Goal: Information Seeking & Learning: Learn about a topic

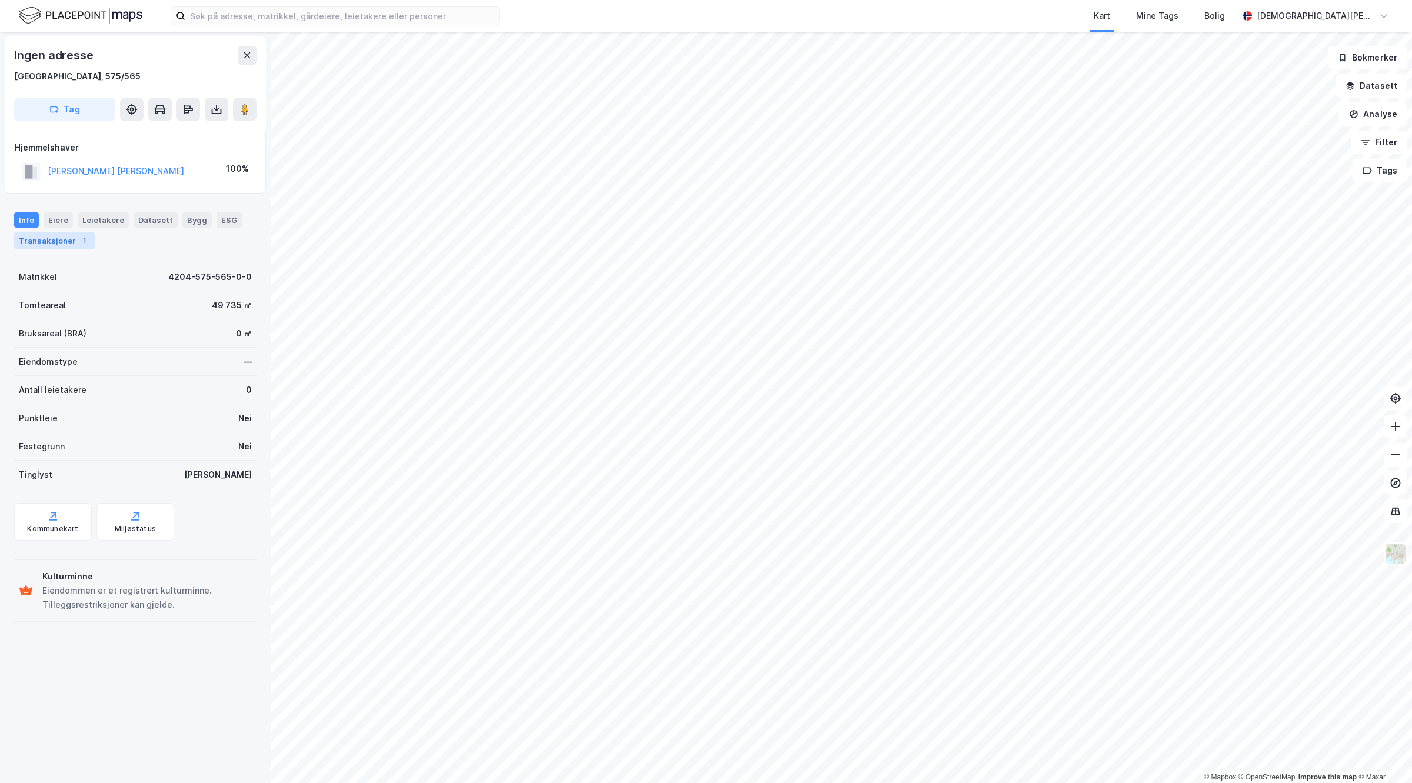
click at [72, 242] on div "Transaksjoner 1" at bounding box center [54, 240] width 81 height 16
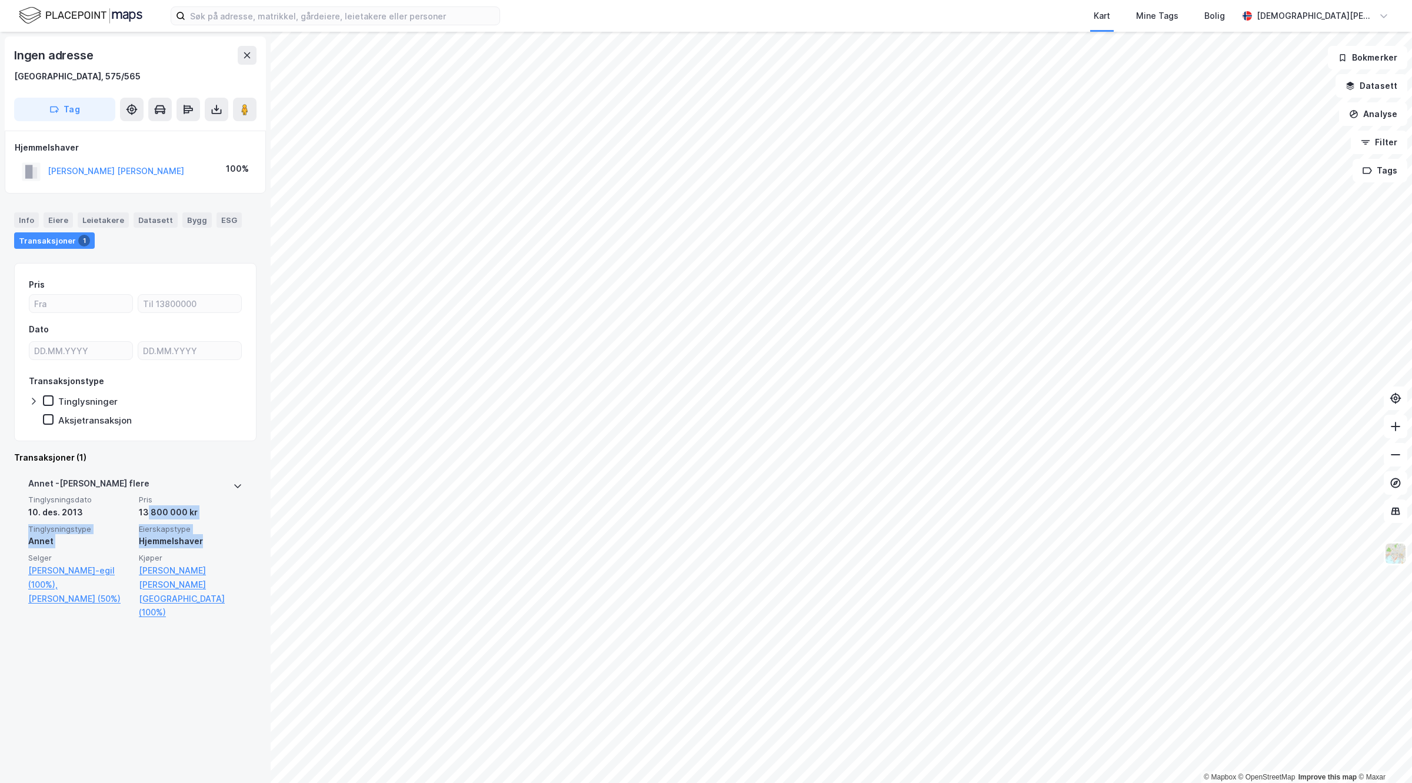
drag, startPoint x: 143, startPoint y: 519, endPoint x: 216, endPoint y: 537, distance: 75.2
click at [216, 537] on div "Tinglysningsdato [DATE] Pris 13 800 000 kr Tinglysningstype Annet Eierskapstype…" at bounding box center [135, 557] width 214 height 125
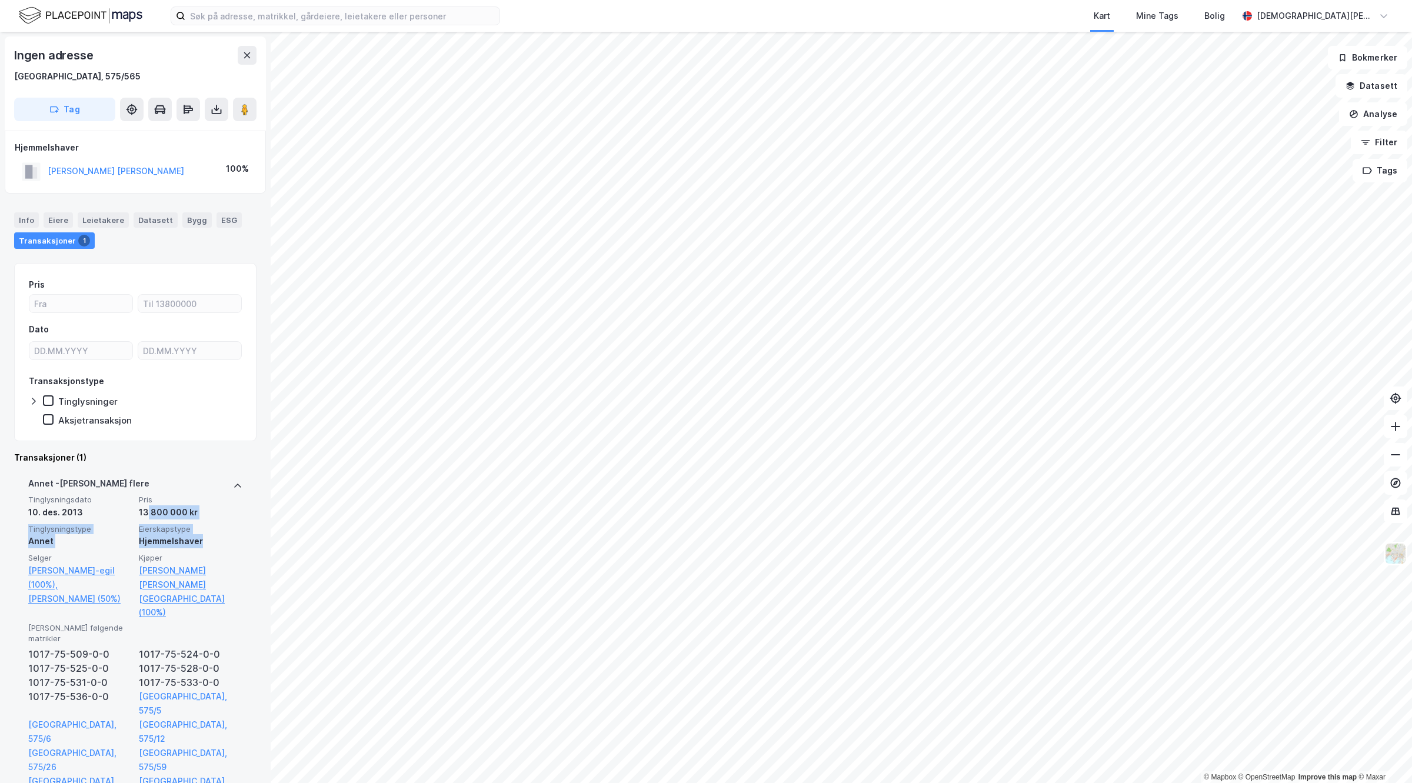
scroll to position [5, 0]
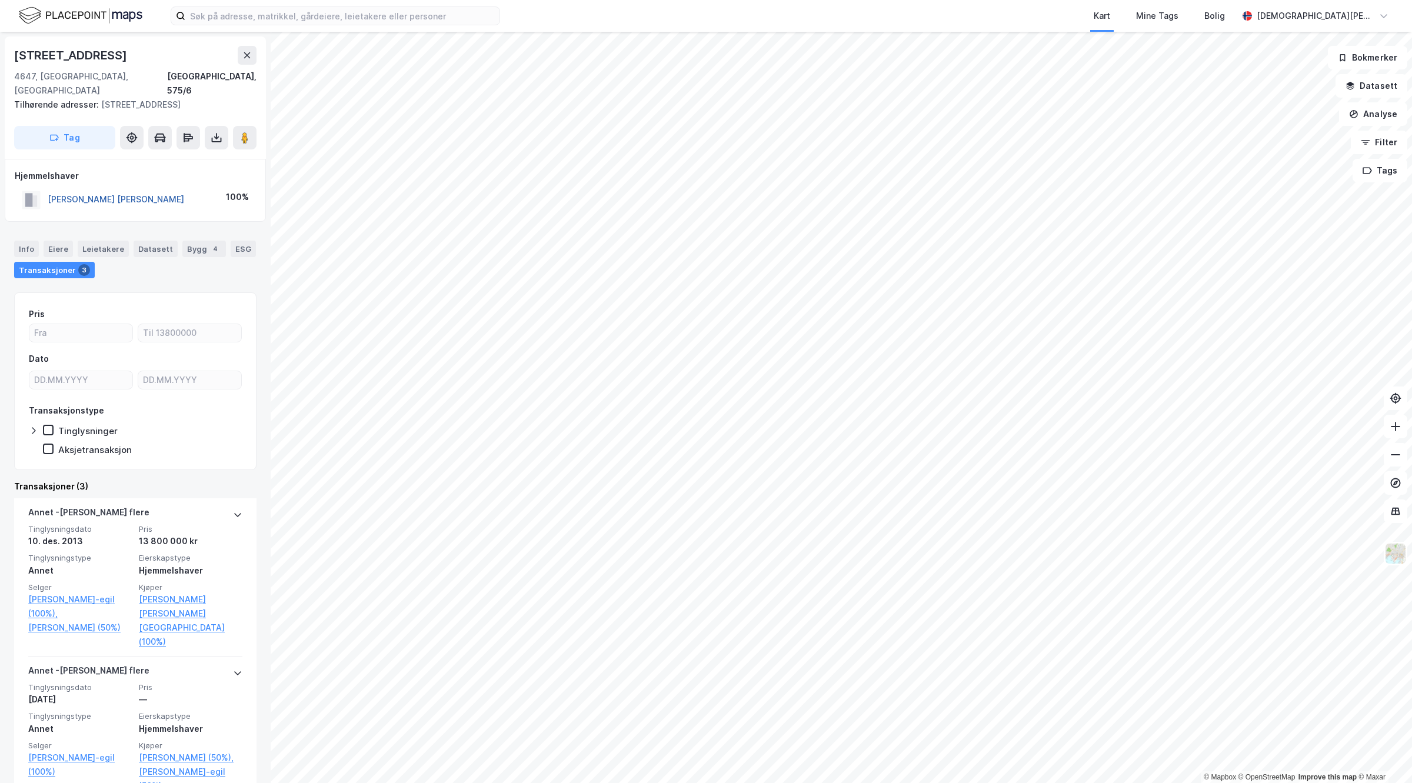
click at [0, 0] on button "[PERSON_NAME] [PERSON_NAME]" at bounding box center [0, 0] width 0 height 0
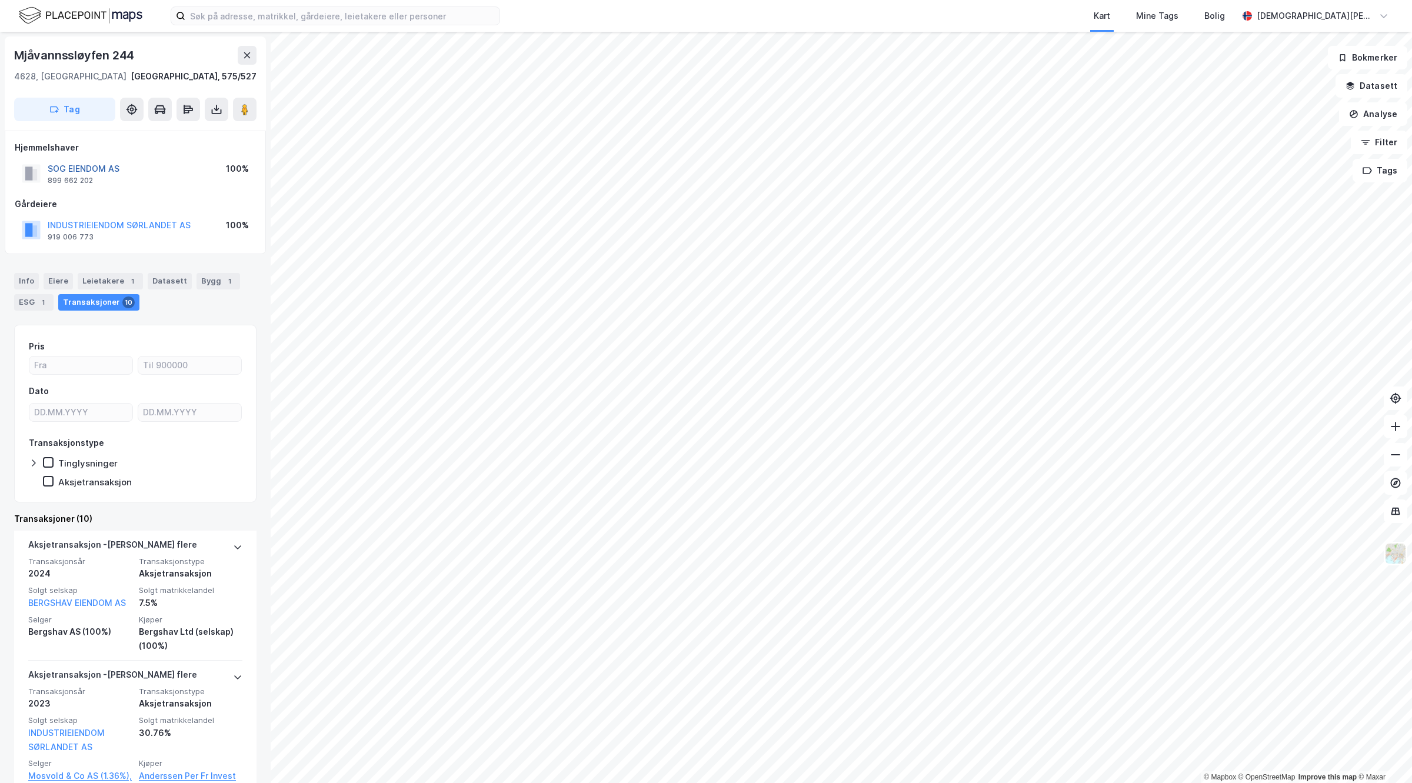
click at [0, 0] on button "SOG EIENDOM AS" at bounding box center [0, 0] width 0 height 0
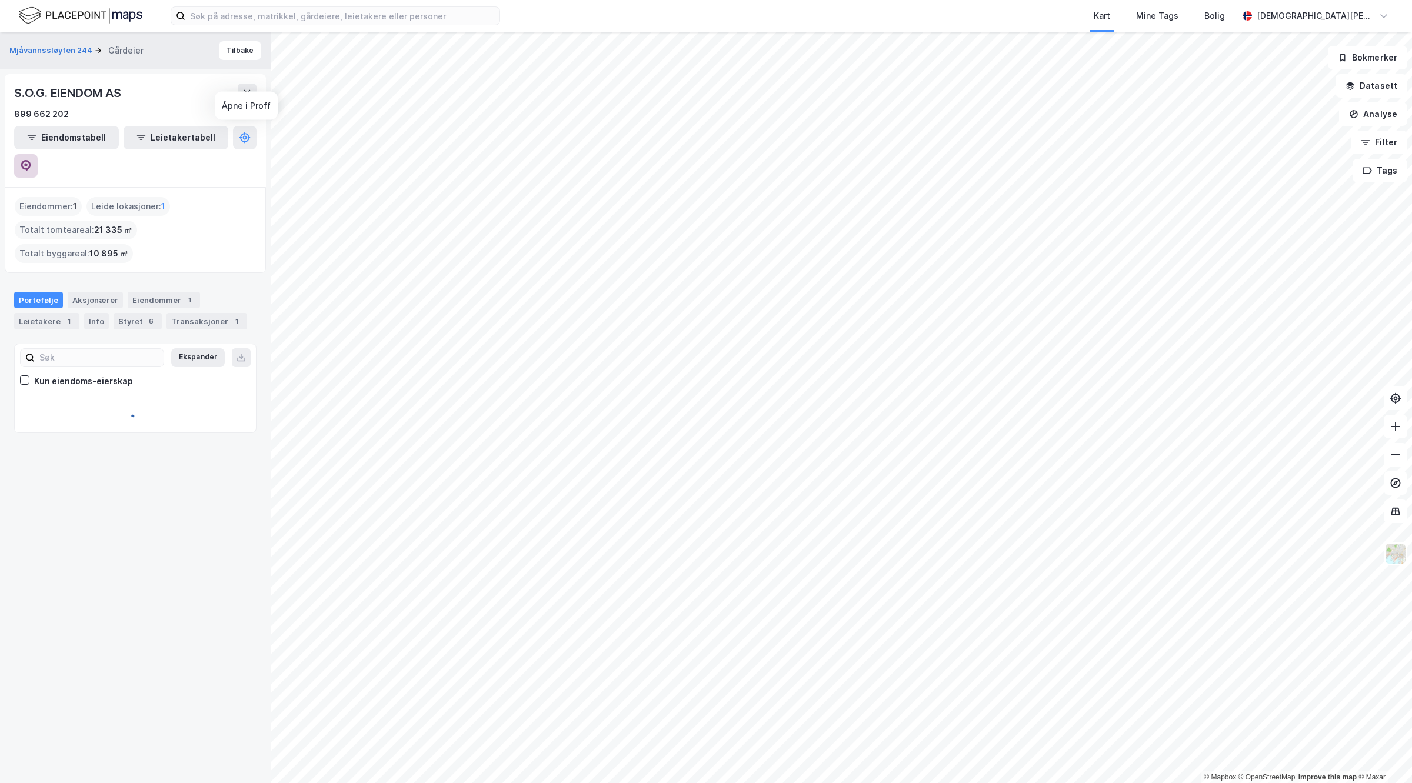
click at [38, 154] on button at bounding box center [26, 166] width 24 height 24
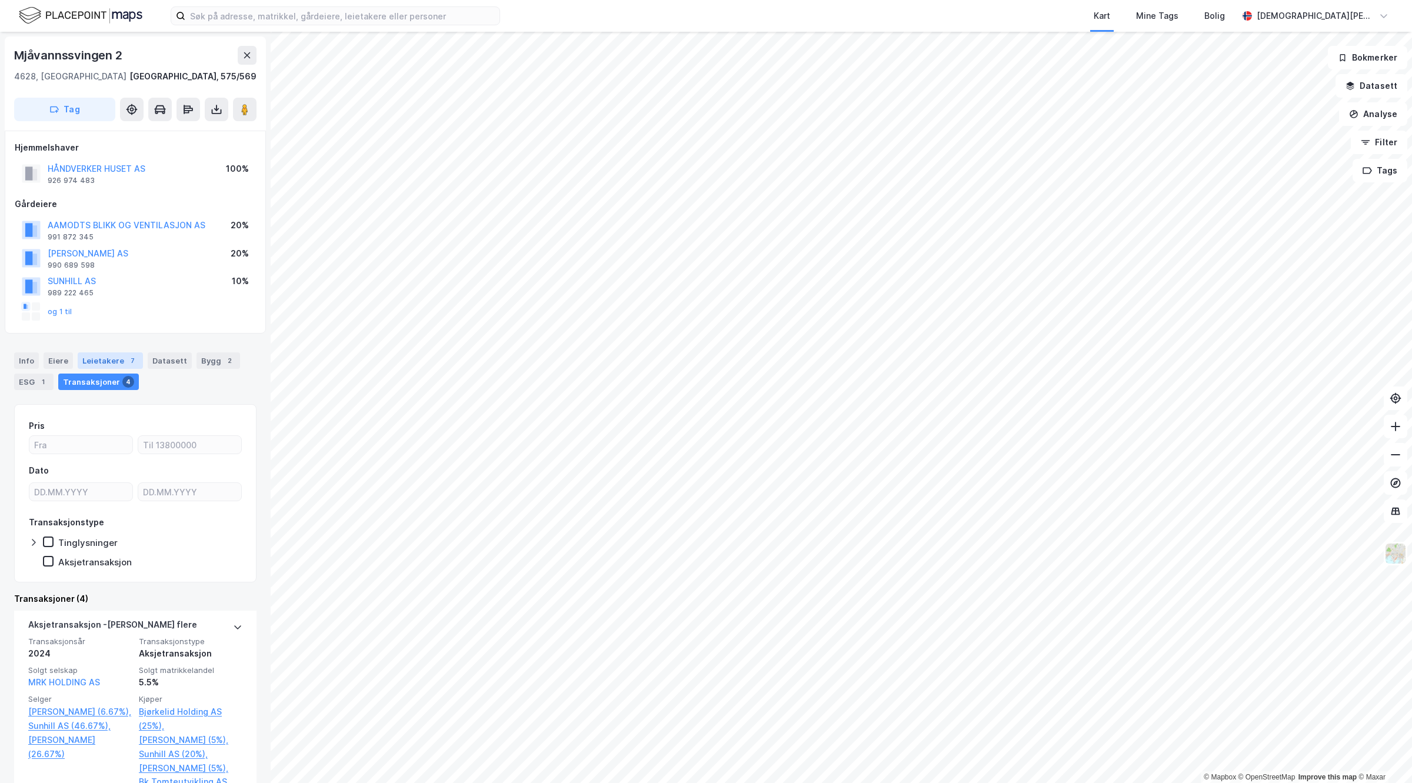
click at [107, 362] on div "Leietakere 7" at bounding box center [110, 361] width 65 height 16
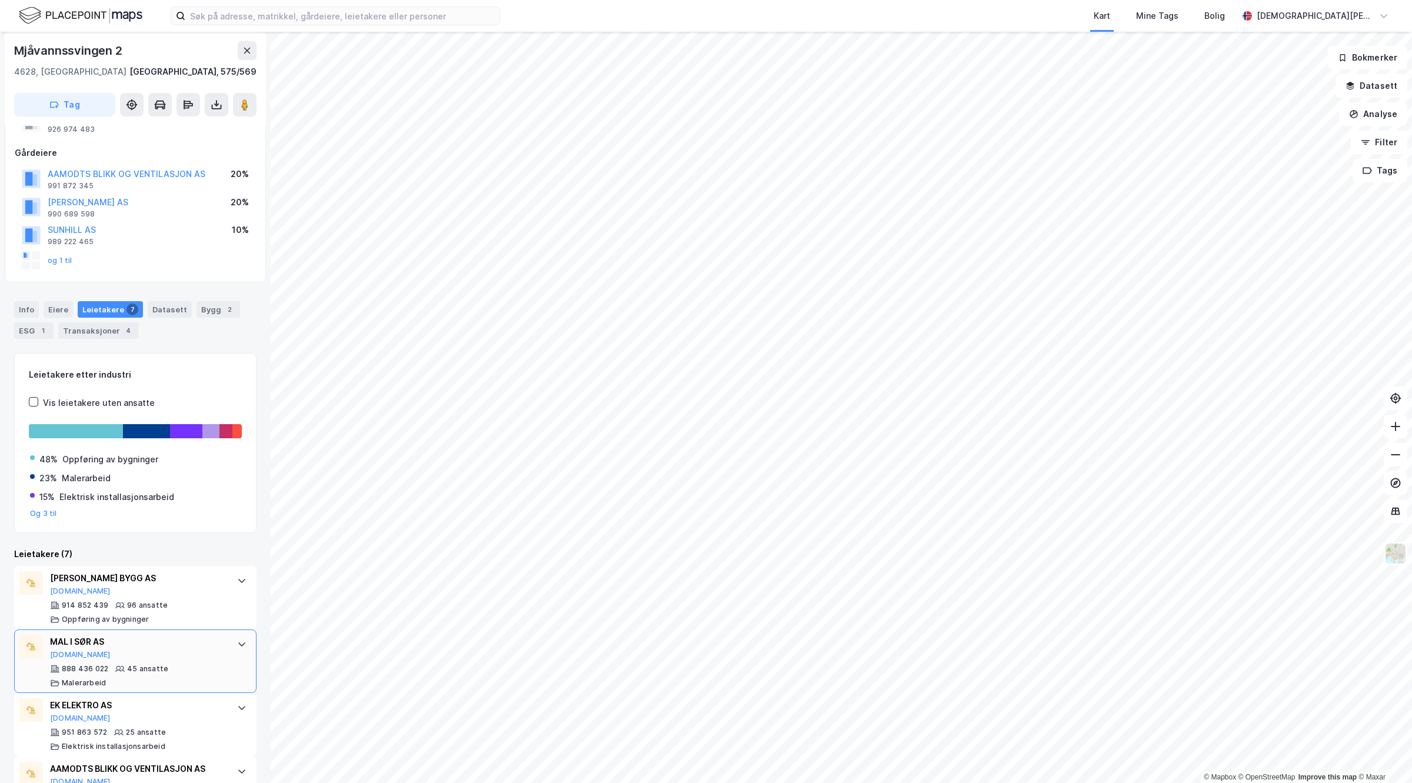
scroll to position [74, 0]
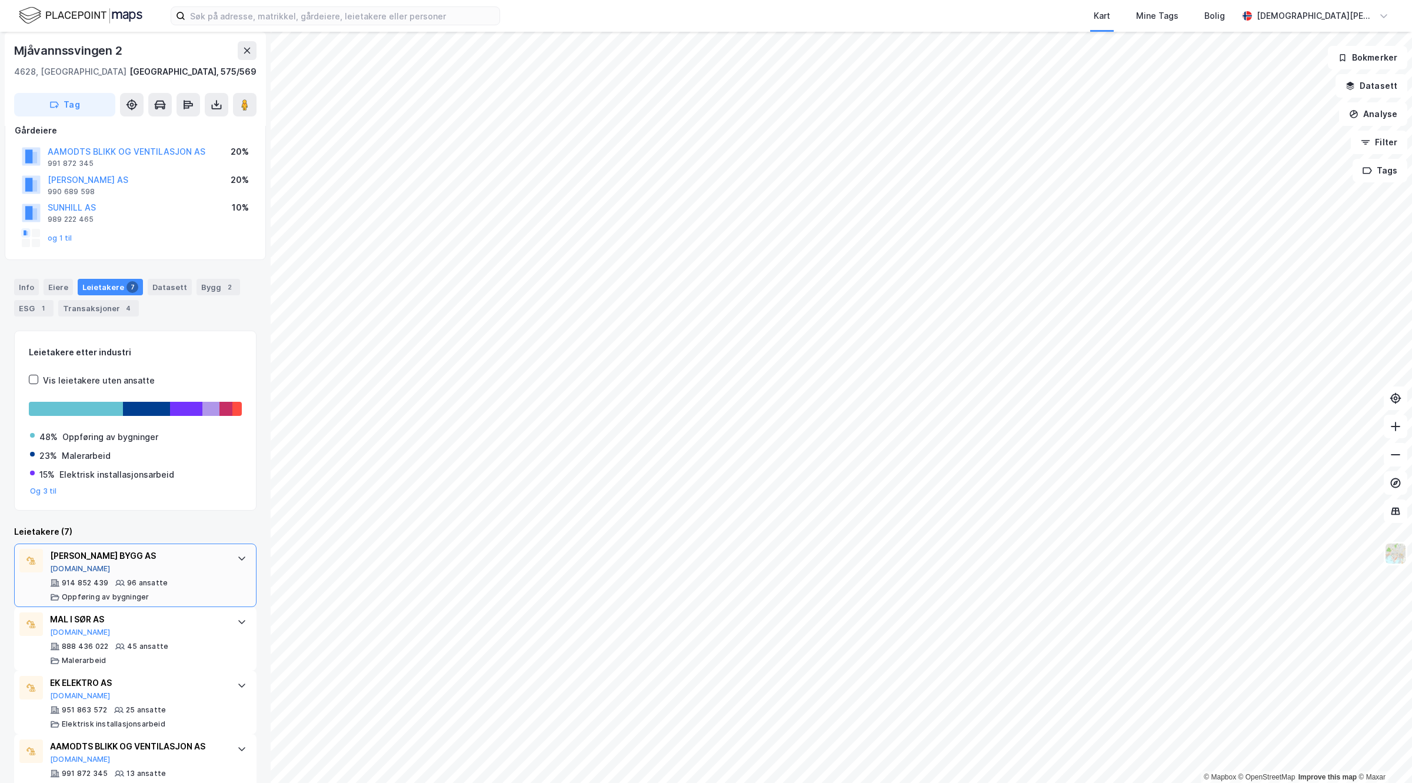
click at [54, 566] on button "[DOMAIN_NAME]" at bounding box center [80, 568] width 61 height 9
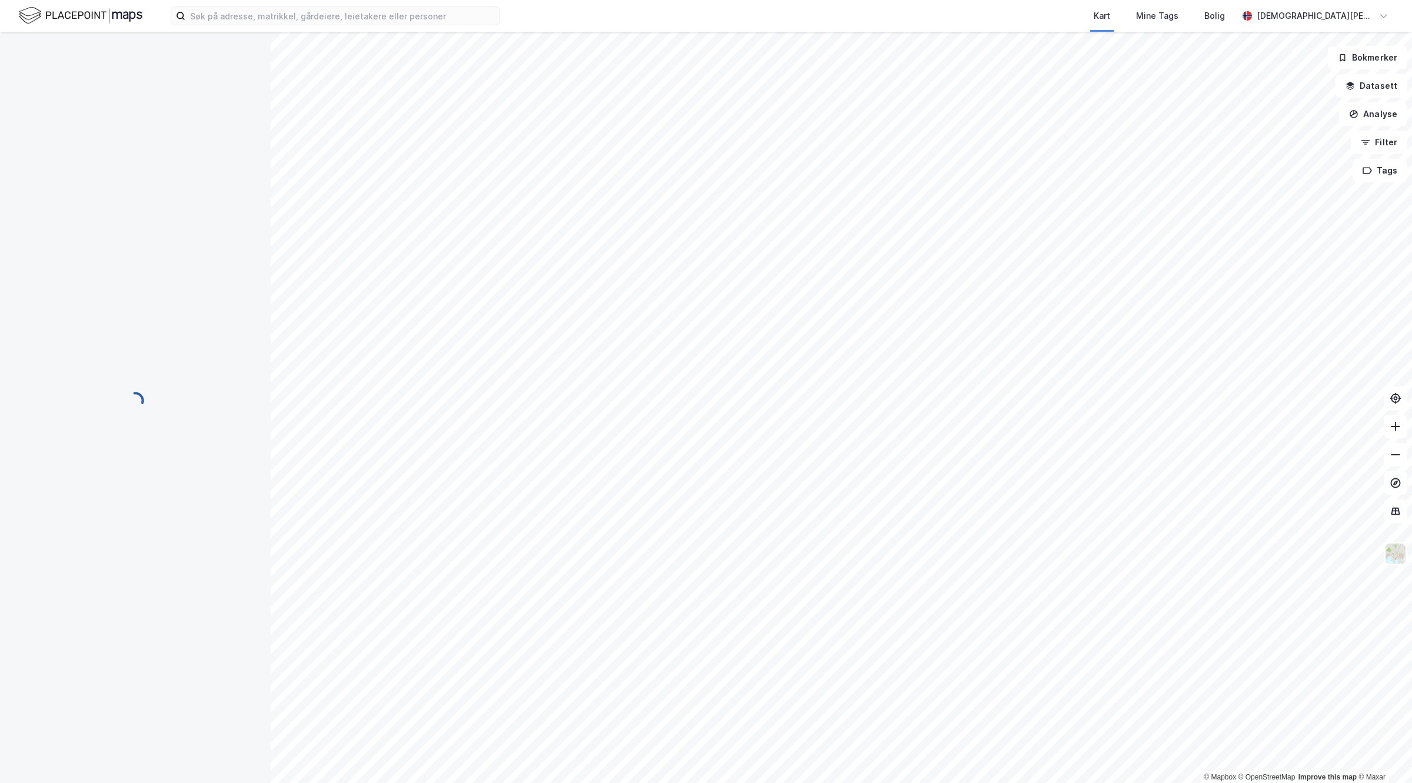
scroll to position [0, 0]
